Goal: Task Accomplishment & Management: Use online tool/utility

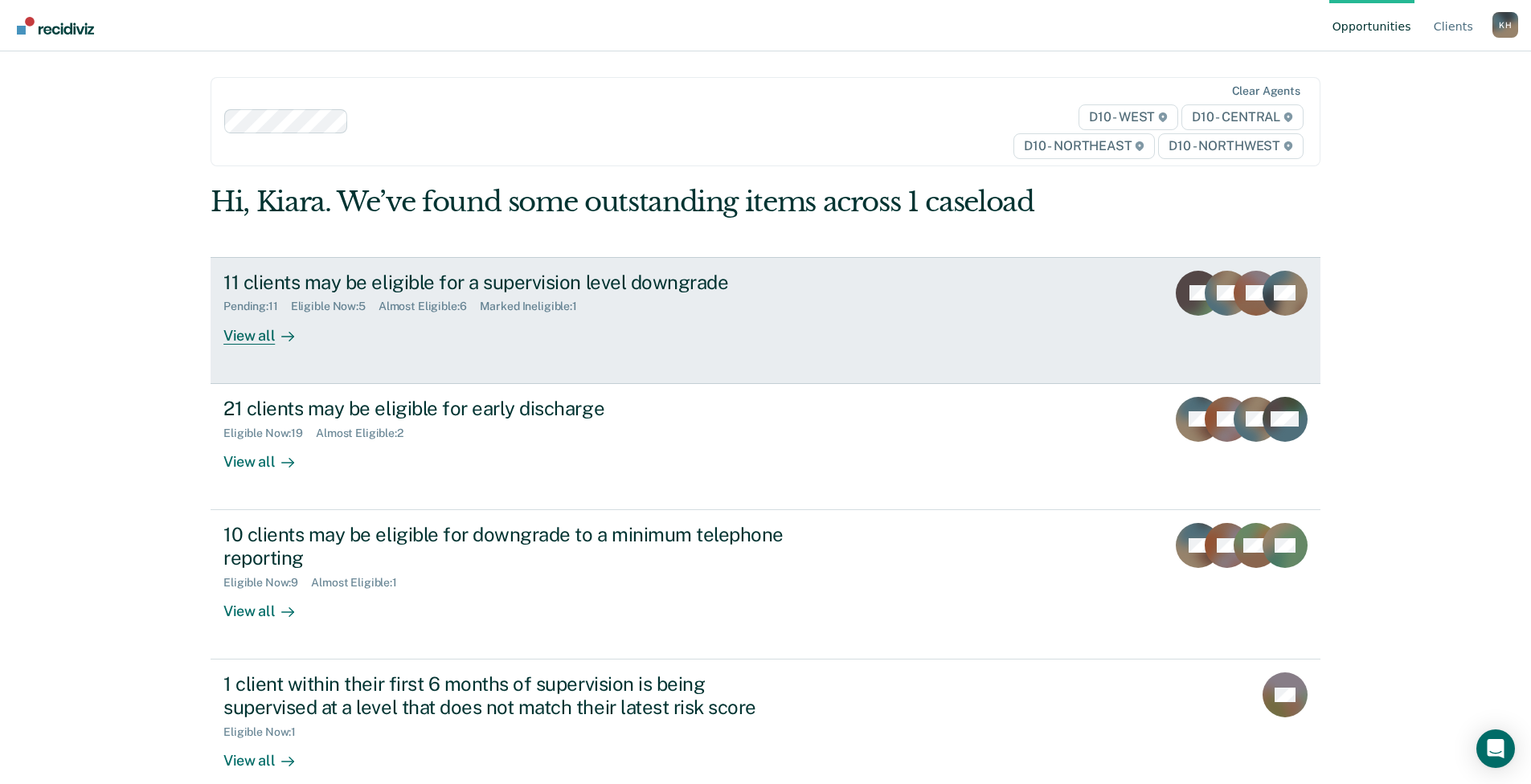
click at [499, 287] on div "11 clients may be eligible for a supervision level downgrade" at bounding box center [506, 282] width 564 height 23
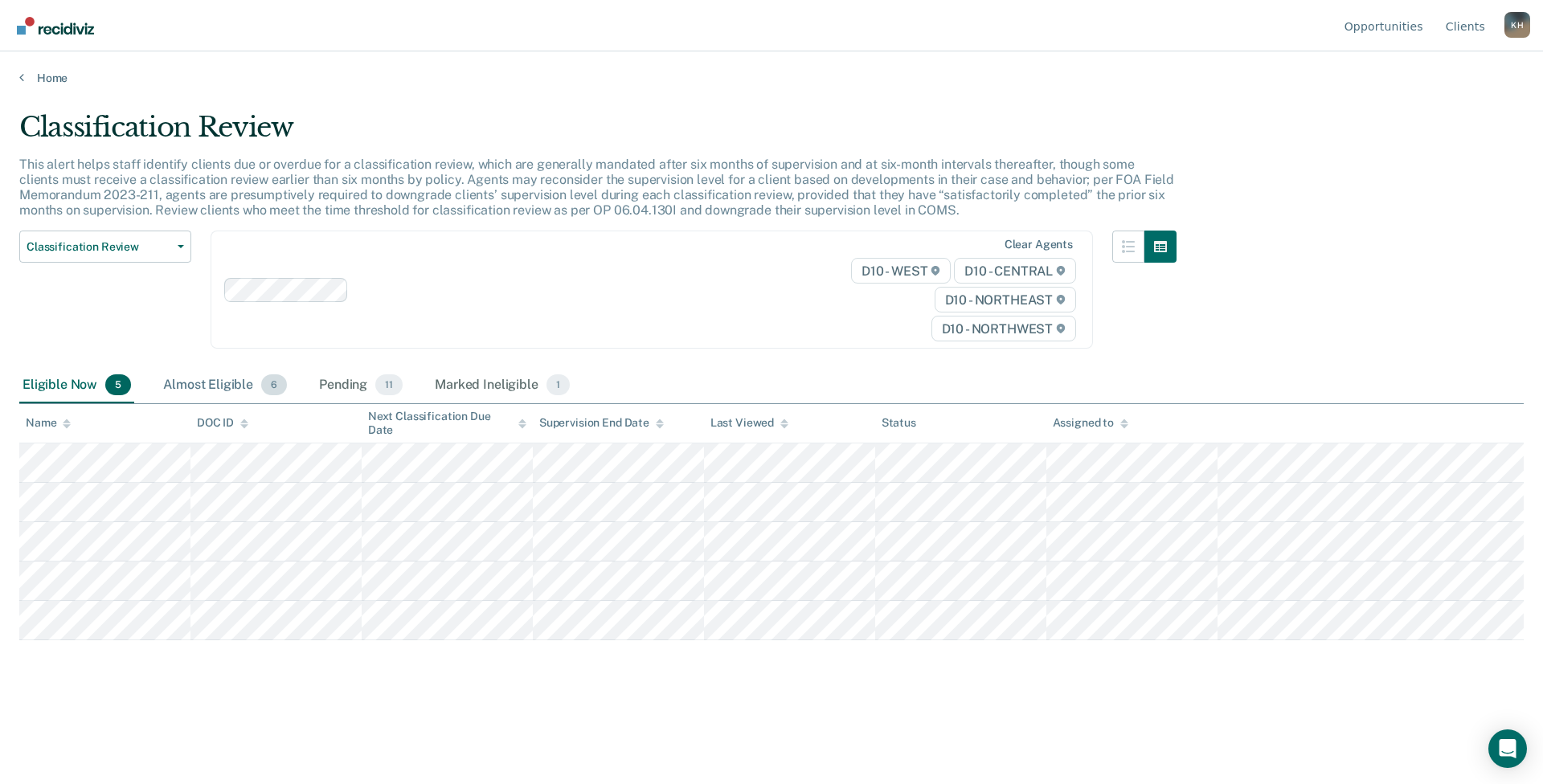
click at [224, 392] on div "Almost Eligible 6" at bounding box center [225, 385] width 130 height 36
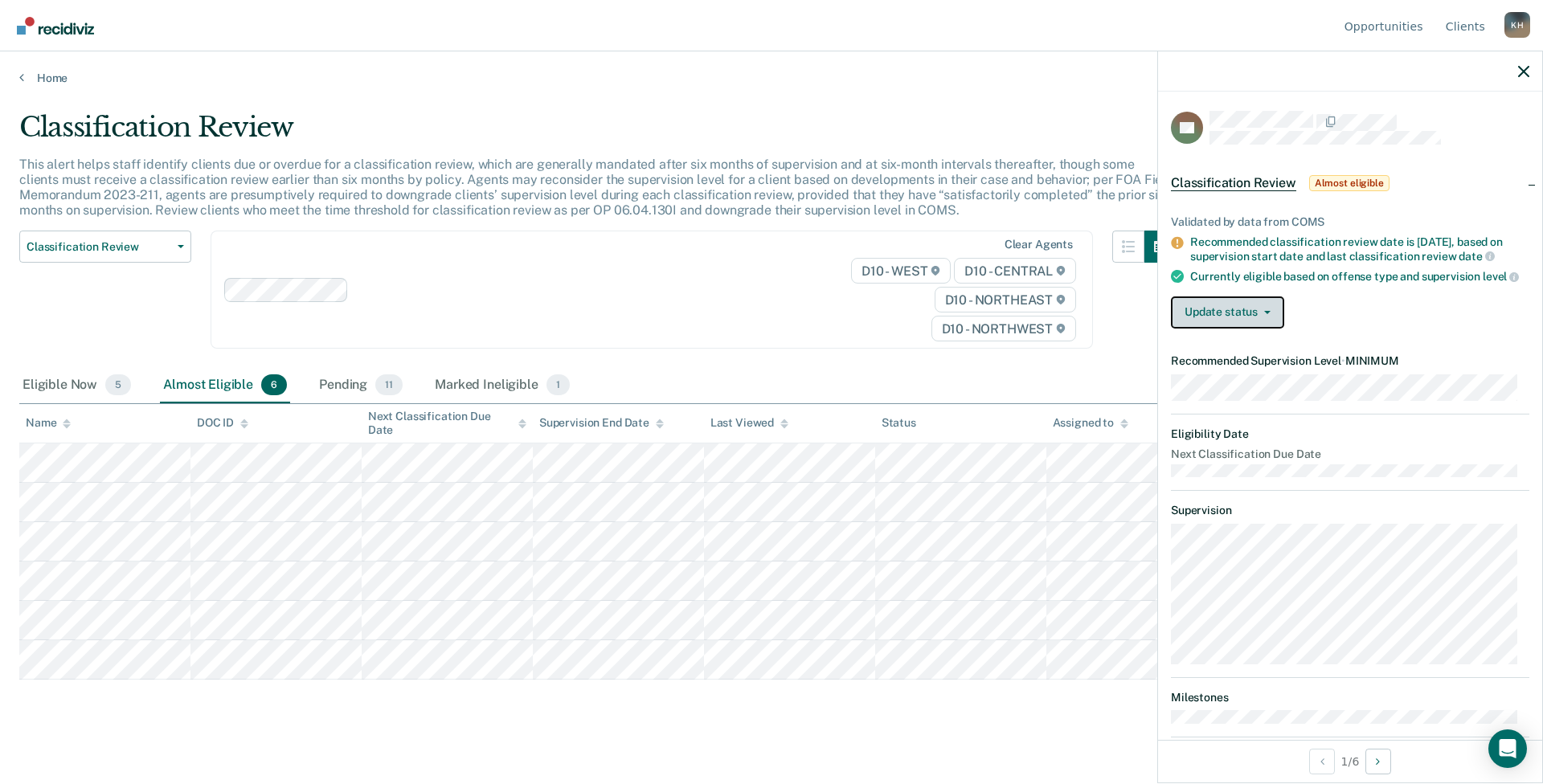
click at [1236, 328] on button "Update status" at bounding box center [1227, 312] width 113 height 32
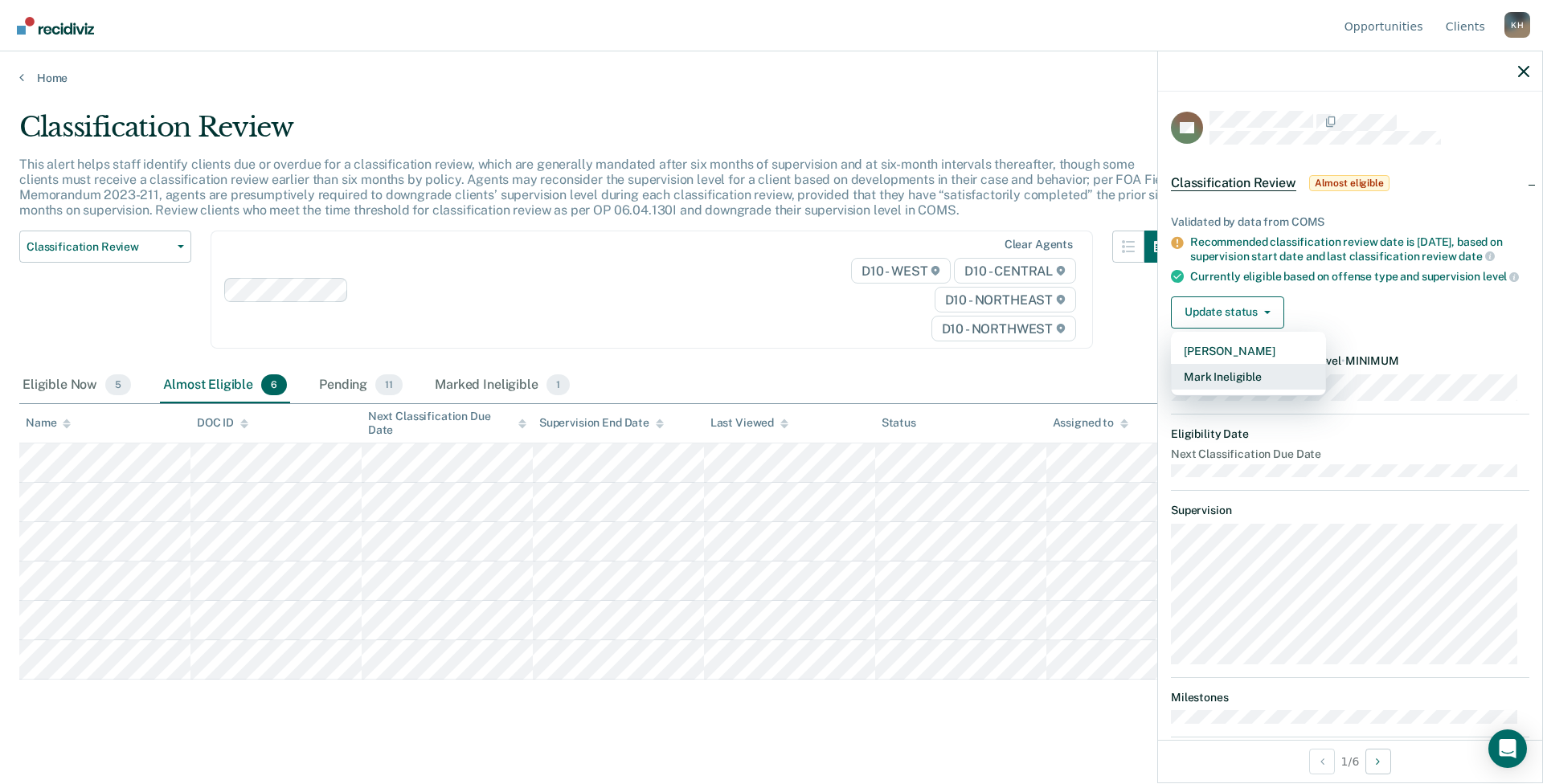
click at [1252, 390] on button "Mark Ineligible" at bounding box center [1248, 376] width 155 height 26
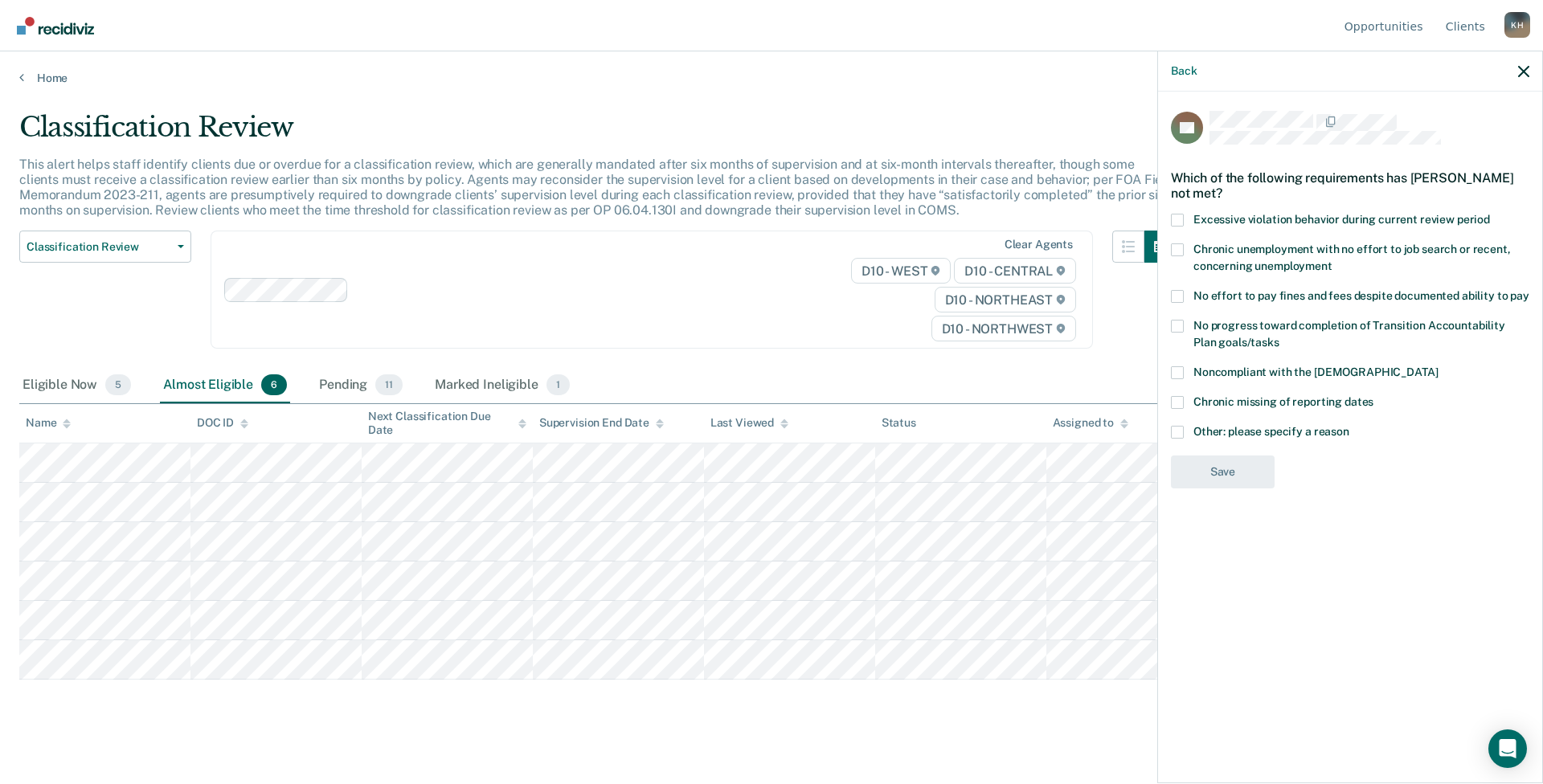
click at [1287, 302] on label "No effort to pay fines and fees despite documented ability to pay" at bounding box center [1350, 298] width 359 height 17
click at [1530, 290] on input "No effort to pay fines and fees despite documented ability to pay" at bounding box center [1530, 290] width 0 height 0
click at [1242, 533] on button "Save" at bounding box center [1222, 538] width 103 height 33
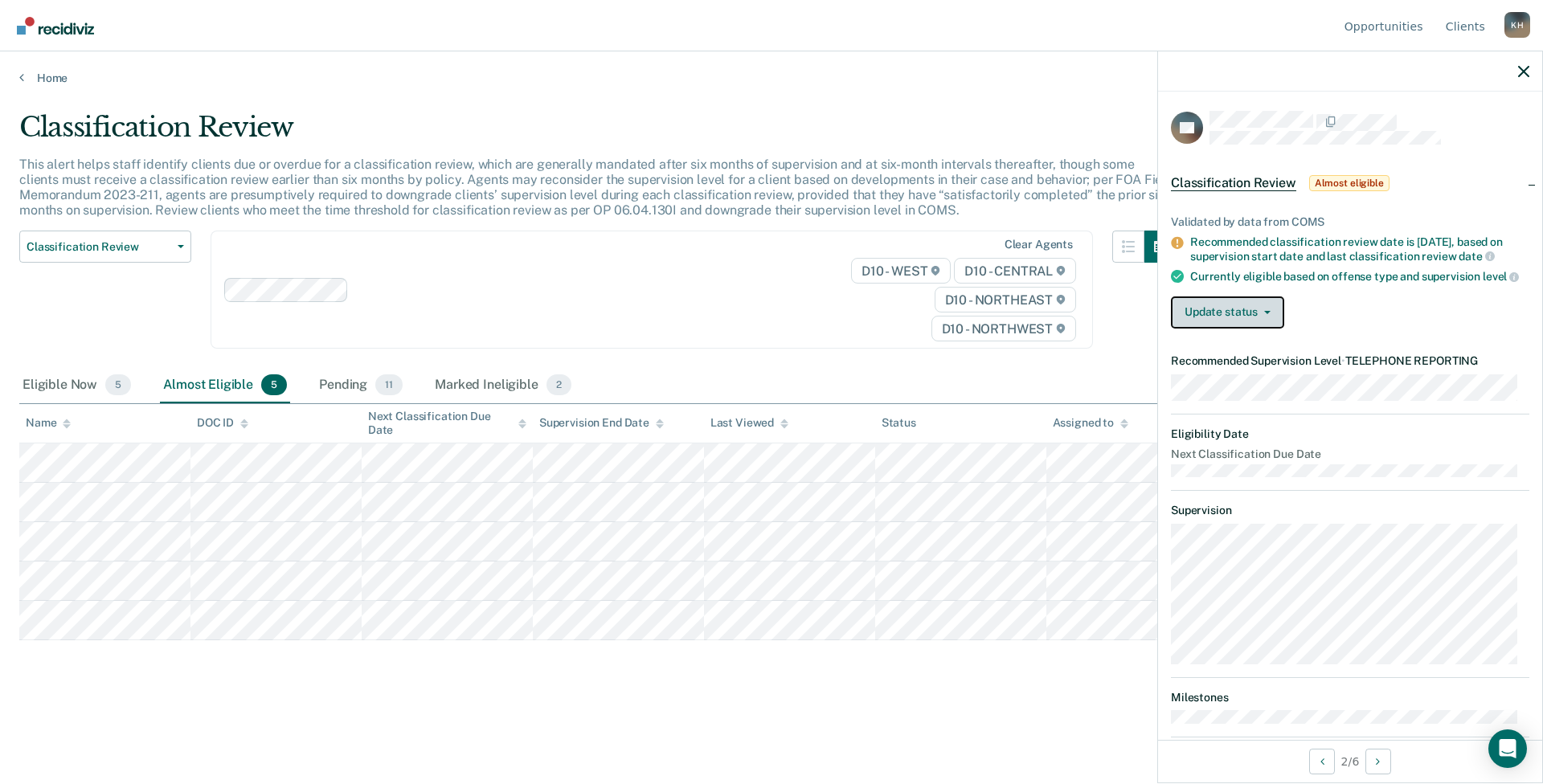
click at [1226, 319] on button "Update status" at bounding box center [1227, 312] width 113 height 32
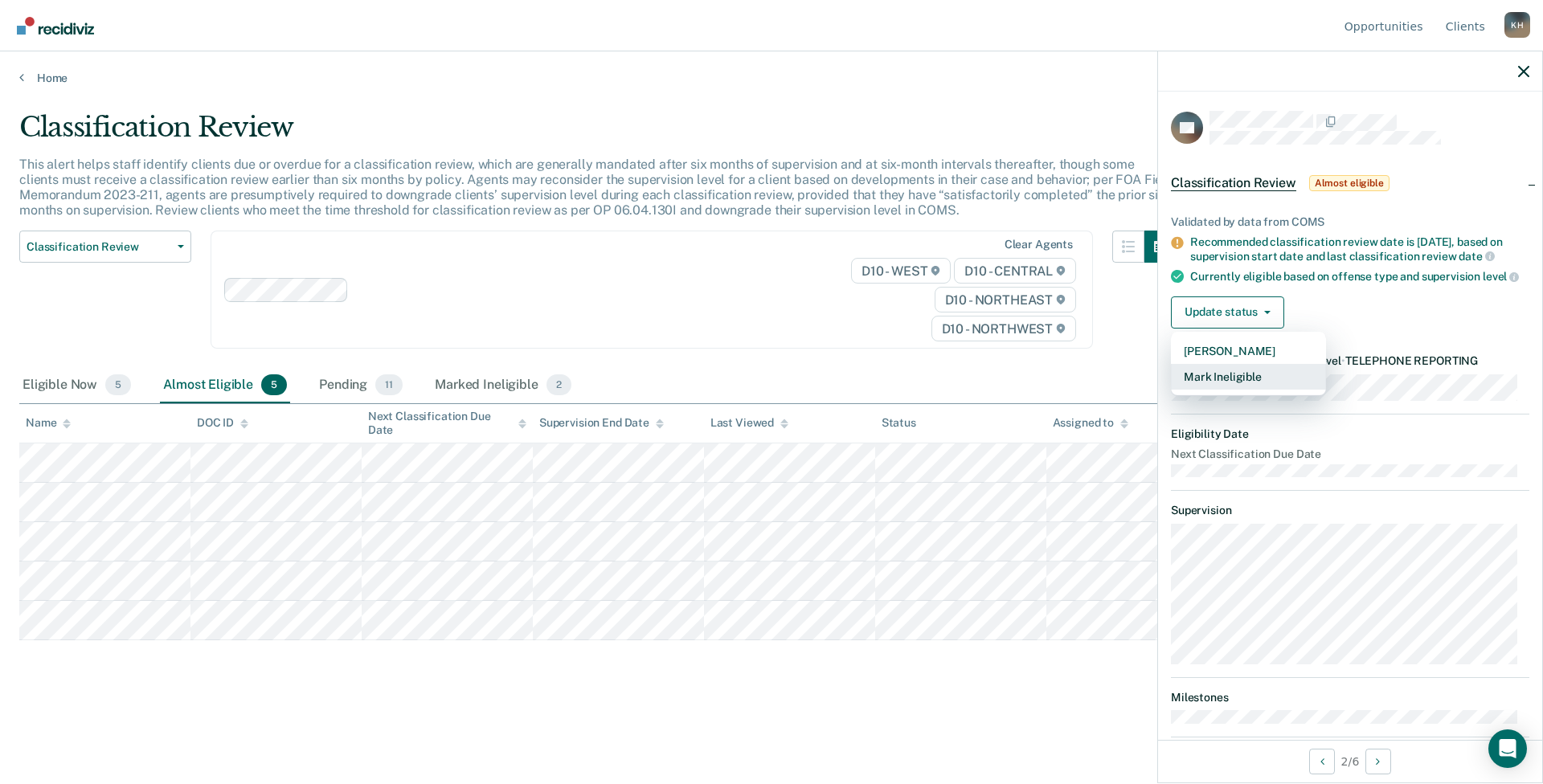
click at [1246, 390] on button "Mark Ineligible" at bounding box center [1248, 376] width 155 height 26
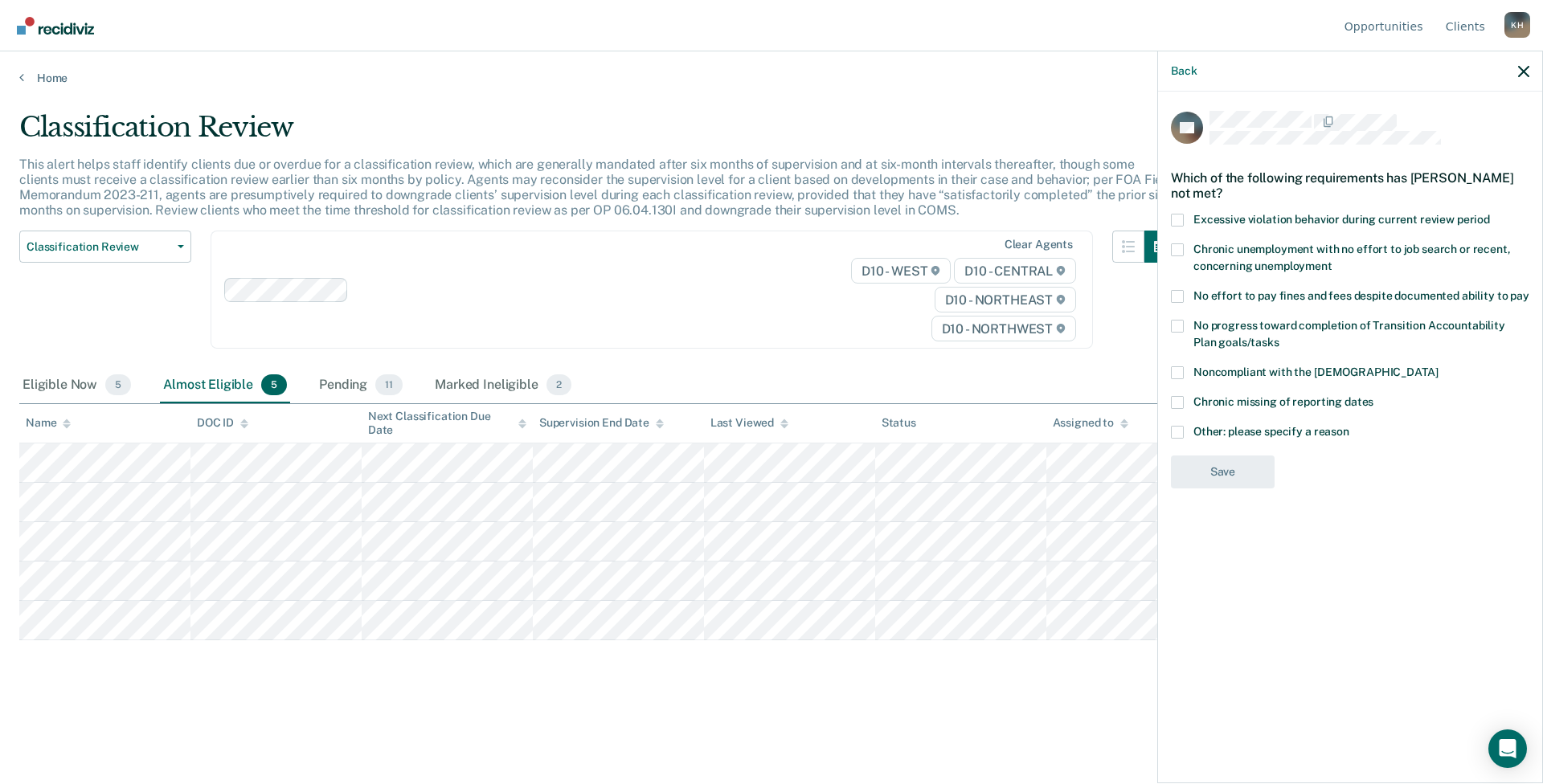
click at [1185, 429] on label "Other: please specify a reason" at bounding box center [1350, 433] width 359 height 17
click at [1350, 425] on input "Other: please specify a reason" at bounding box center [1350, 425] width 0 height 0
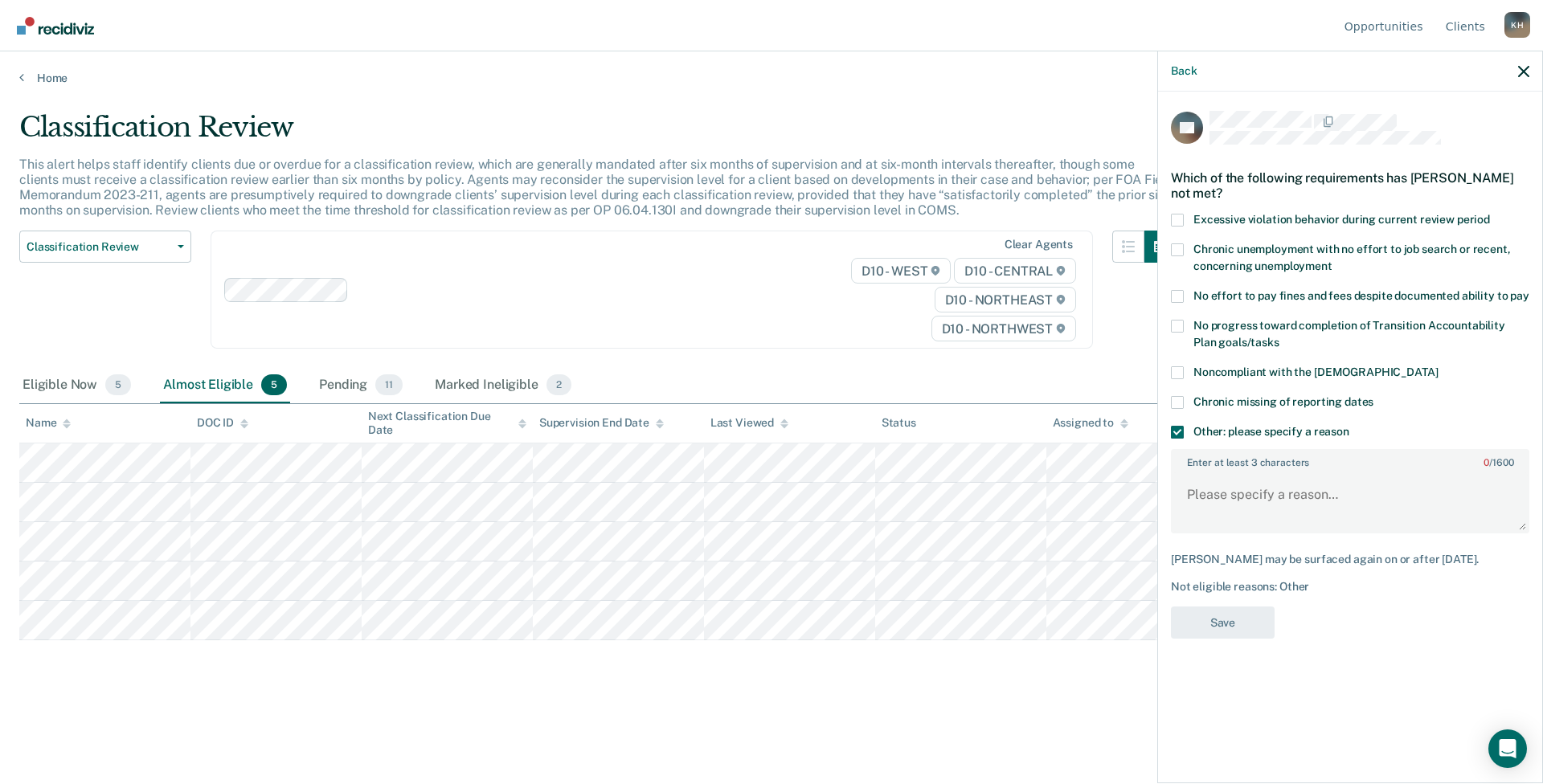
click at [1526, 69] on div "Back" at bounding box center [1351, 71] width 385 height 40
click at [1524, 69] on icon "button" at bounding box center [1523, 71] width 12 height 12
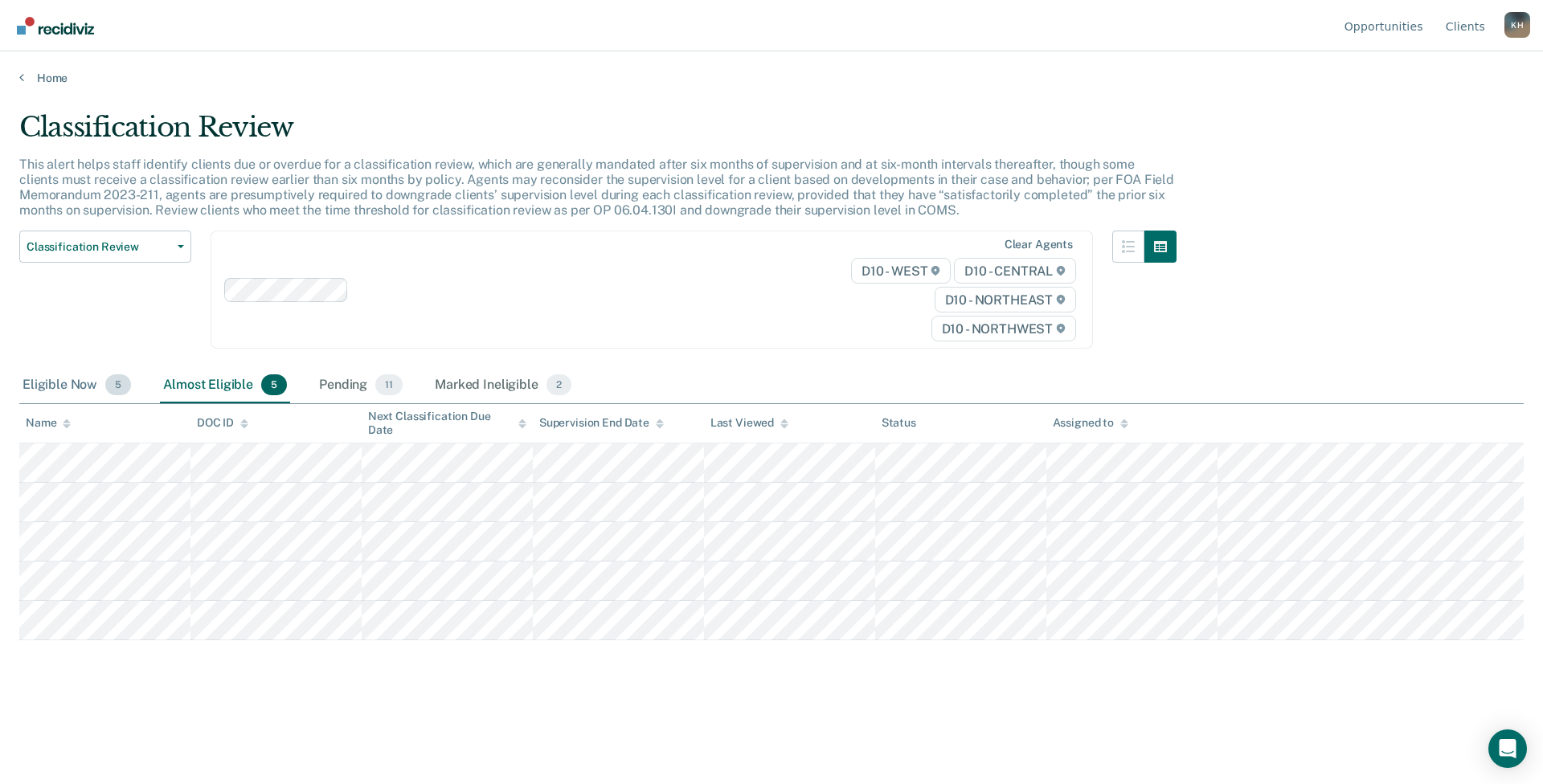
click at [51, 375] on div "Eligible Now 5" at bounding box center [77, 385] width 115 height 36
click at [1431, 659] on div "Classification Review This alert helps staff identify clients due or overdue fo…" at bounding box center [772, 387] width 1505 height 553
